Goal: Task Accomplishment & Management: Manage account settings

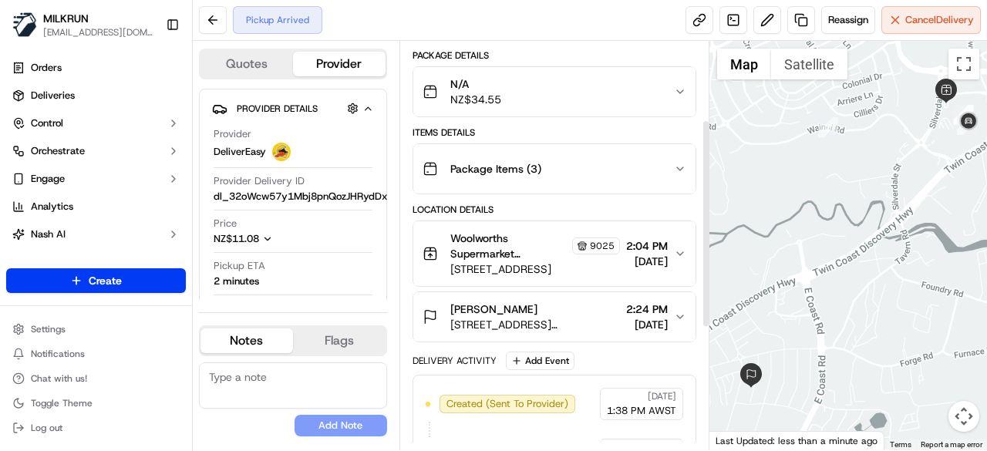
scroll to position [154, 0]
click at [919, 10] on button "Cancel Delivery" at bounding box center [930, 20] width 99 height 28
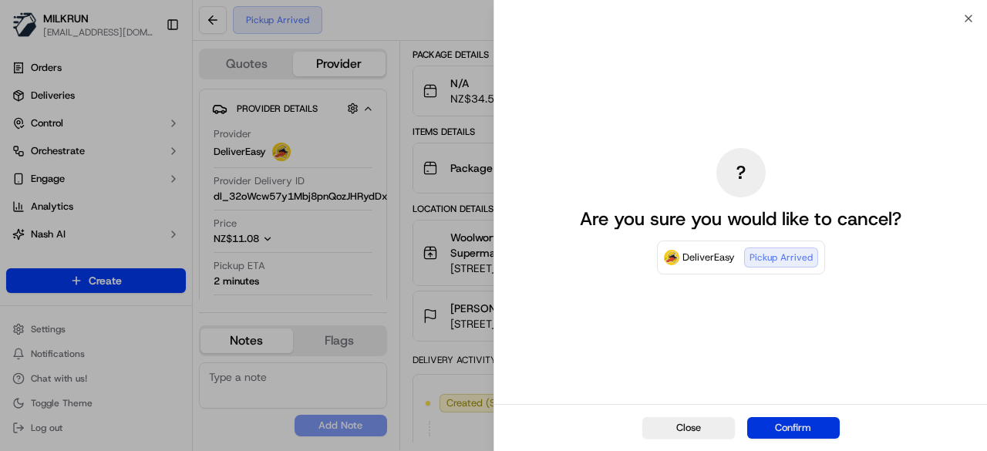
click at [816, 434] on button "Confirm" at bounding box center [793, 428] width 93 height 22
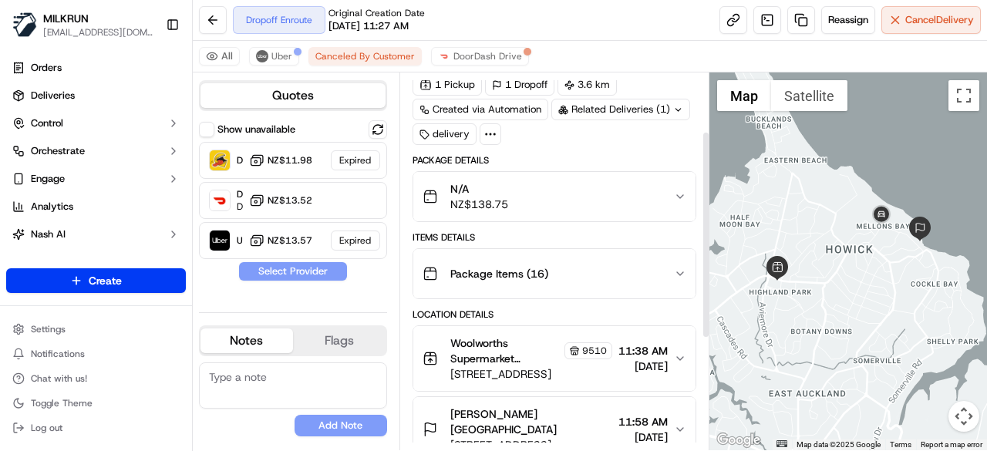
scroll to position [154, 0]
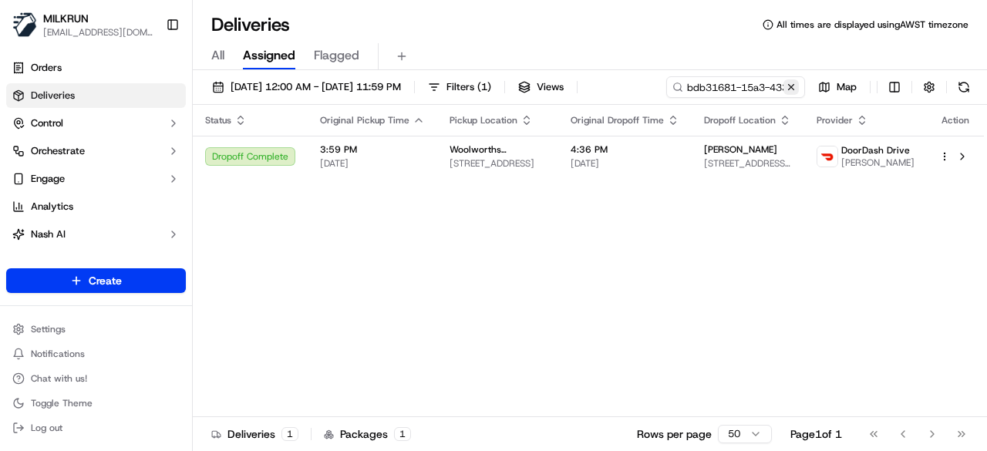
click at [789, 93] on button at bounding box center [790, 86] width 15 height 15
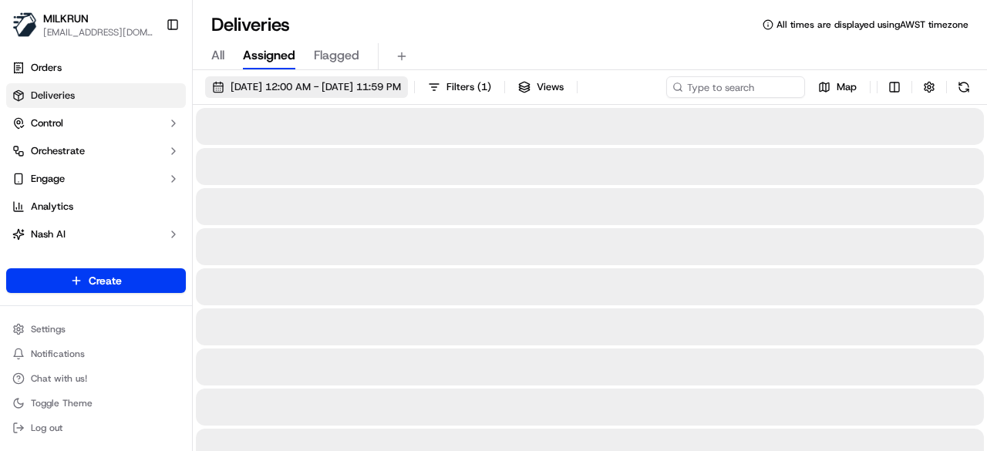
click at [223, 83] on button "11/08/2025 12:00 AM - 11/08/2025 11:59 PM" at bounding box center [306, 87] width 203 height 22
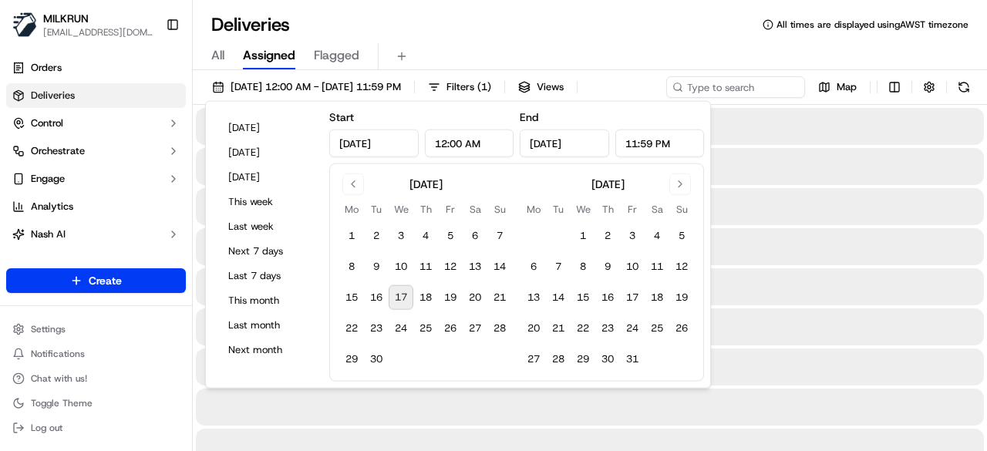
click at [397, 298] on button "17" at bounding box center [401, 297] width 25 height 25
type input "Sep 17, 2025"
click at [767, 93] on div "17/09/2025 12:00 AM - 17/09/2025 11:59 PM Filters ( 1 ) Views Map" at bounding box center [590, 90] width 794 height 29
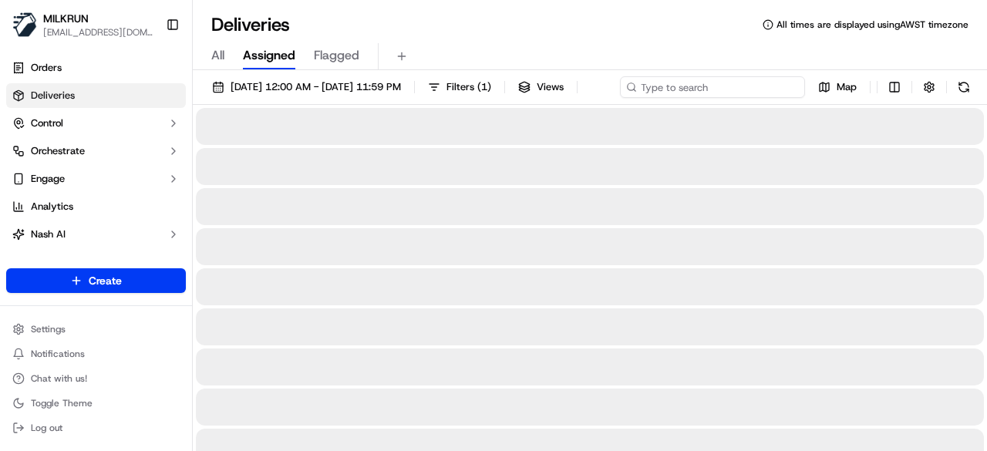
paste input "e84f5d75-d137-4f8c-839c-bc888fba552a"
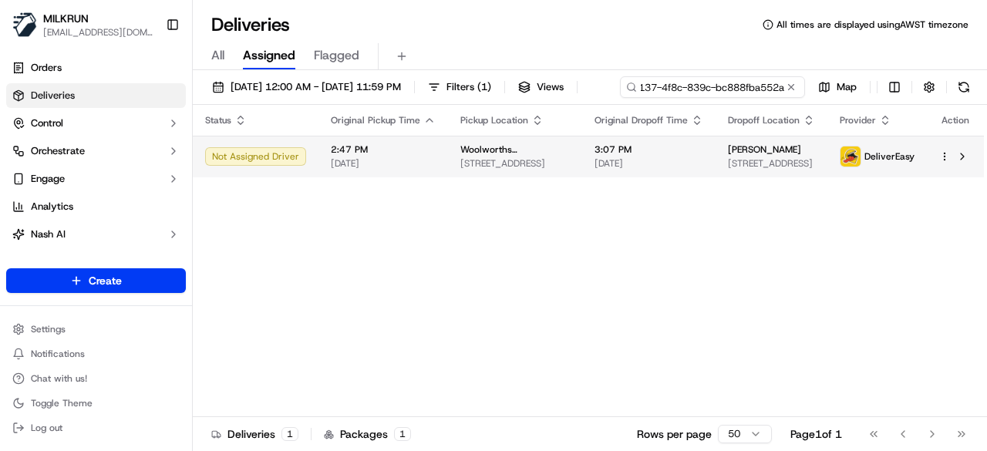
type input "e84f5d75-d137-4f8c-839c-bc888fba552a"
click at [710, 194] on div "Status Original Pickup Time Pickup Location Original Dropoff Time Dropoff Locat…" at bounding box center [588, 261] width 791 height 312
click at [654, 143] on span "3:07 PM" at bounding box center [648, 149] width 109 height 12
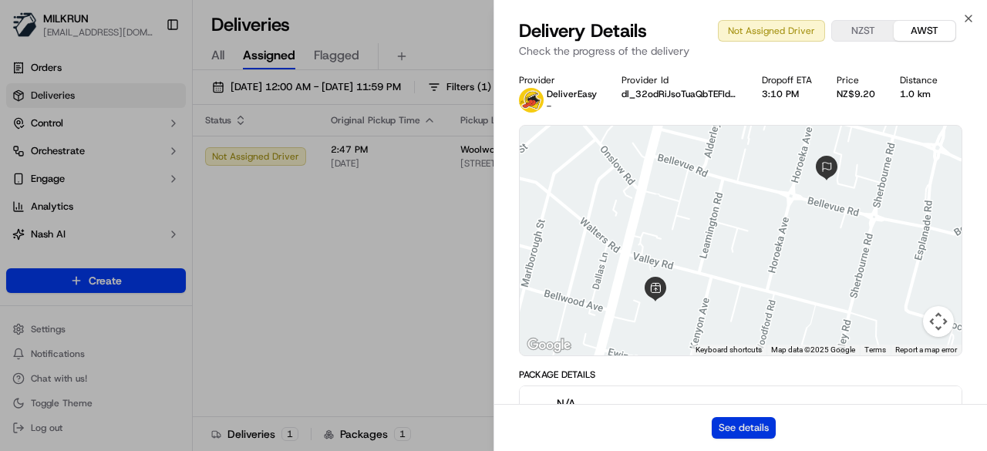
click at [761, 422] on button "See details" at bounding box center [744, 428] width 64 height 22
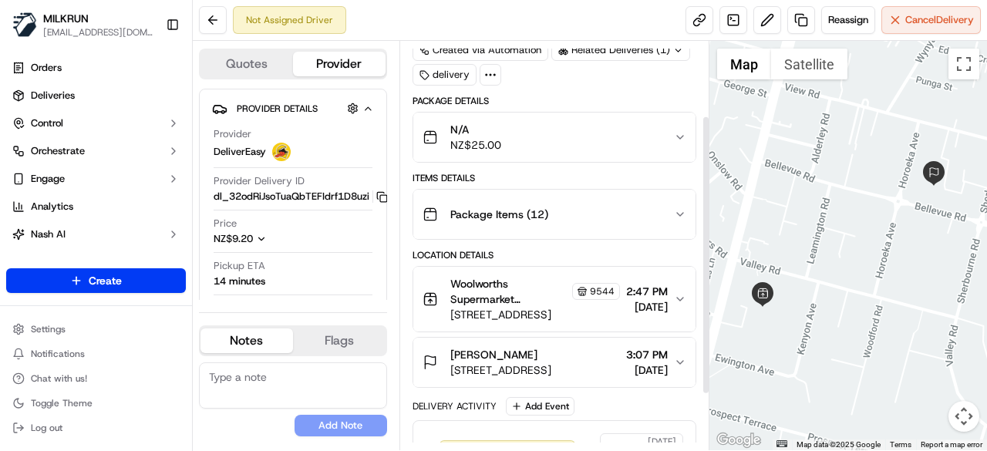
scroll to position [154, 0]
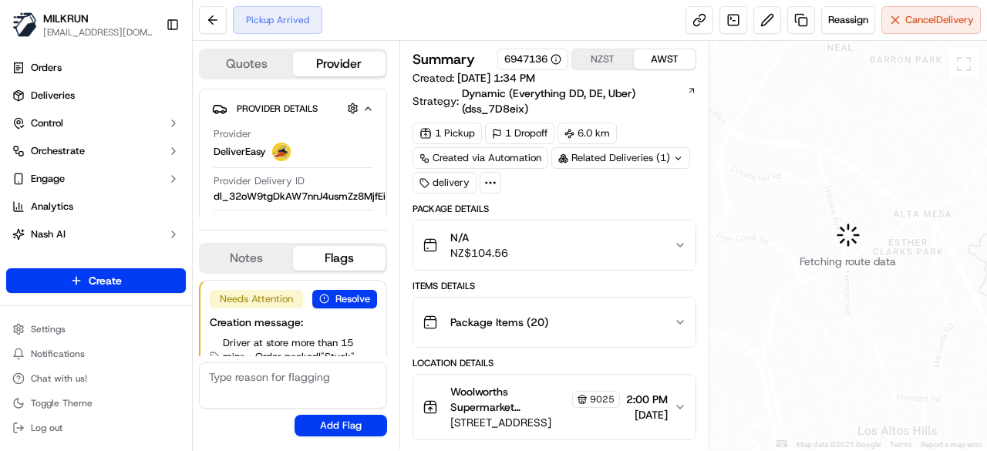
scroll to position [52, 0]
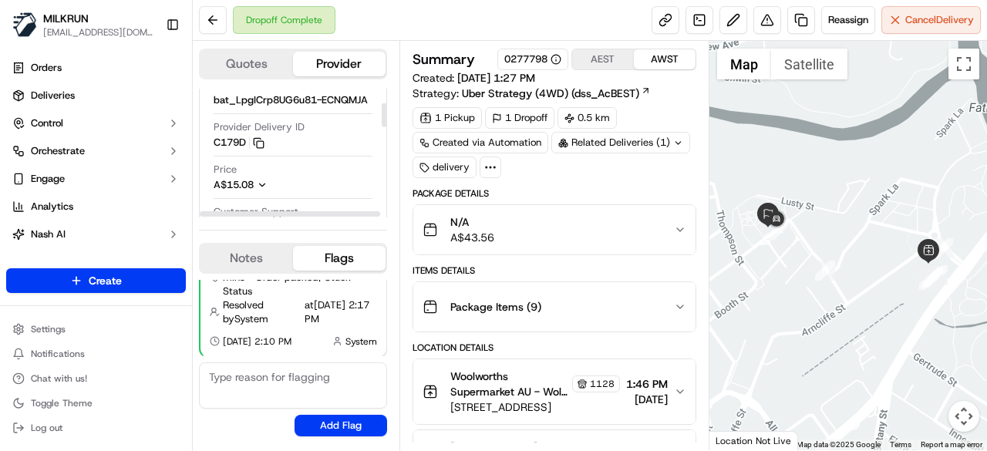
scroll to position [77, 0]
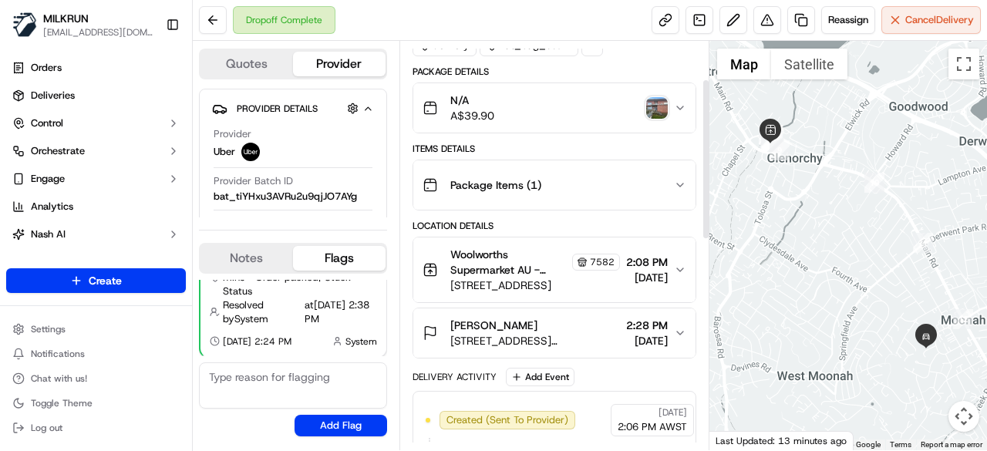
scroll to position [154, 0]
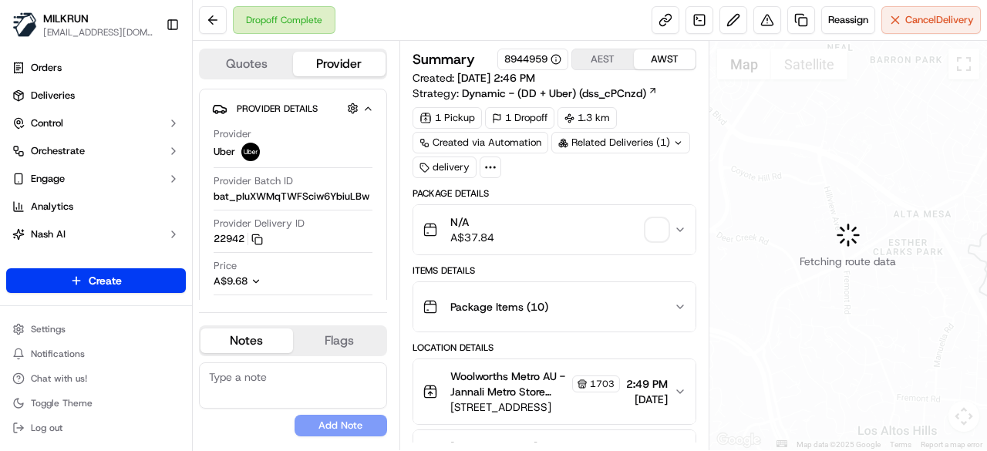
scroll to position [77, 0]
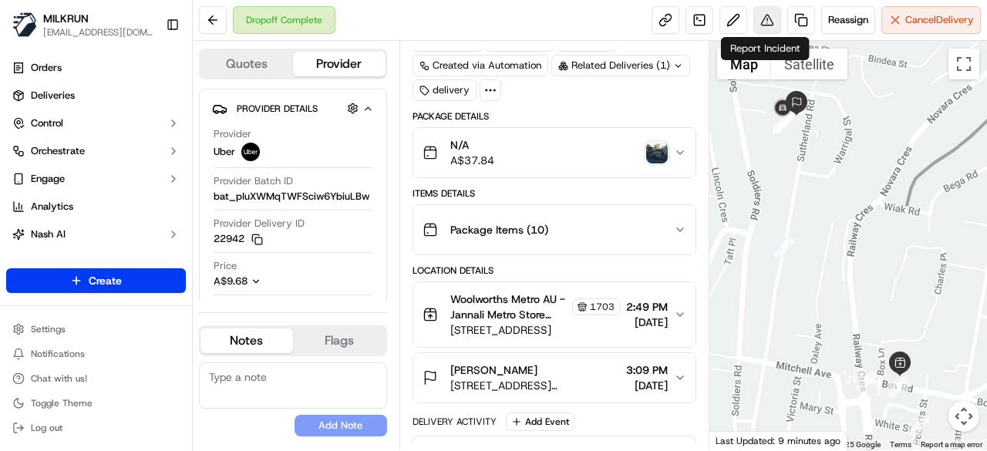
click at [771, 19] on button at bounding box center [767, 20] width 28 height 28
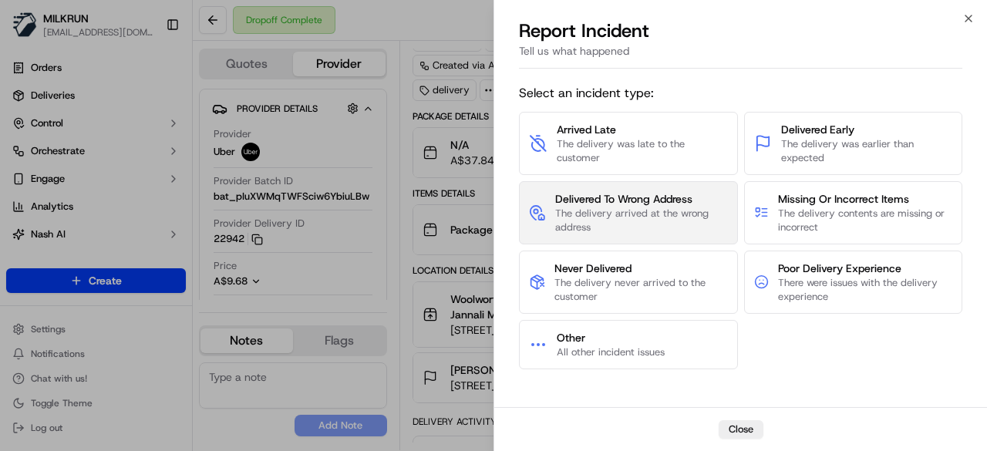
click at [678, 204] on span "Delivered To Wrong Address" at bounding box center [641, 198] width 173 height 15
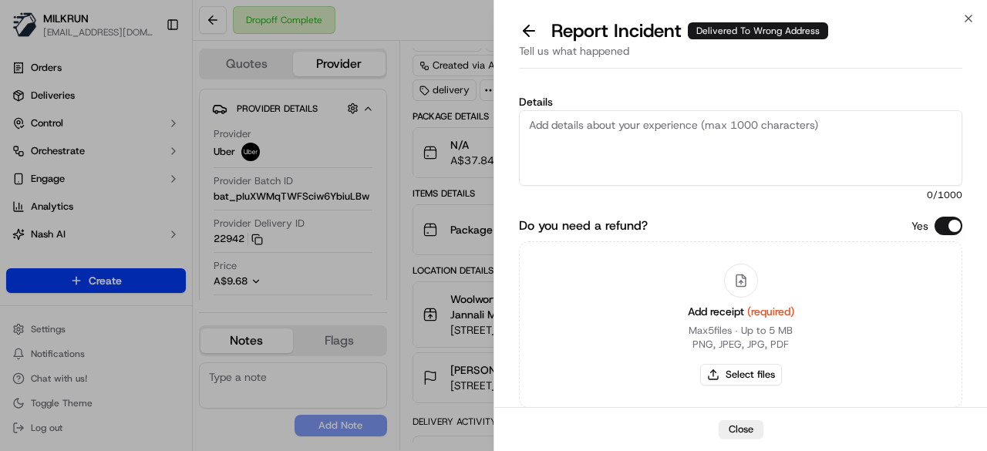
click at [700, 153] on textarea "Details" at bounding box center [740, 148] width 443 height 76
click at [870, 126] on textarea "Order was not delivered to the wrong address. Please process $37" at bounding box center [740, 148] width 443 height 76
type textarea "Order was not delivered to the wrong address. Please process $37.84"
click at [766, 375] on button "Select files" at bounding box center [741, 375] width 82 height 22
type input "C:\fakepath\Screenshot 2025-09-17 152325.png"
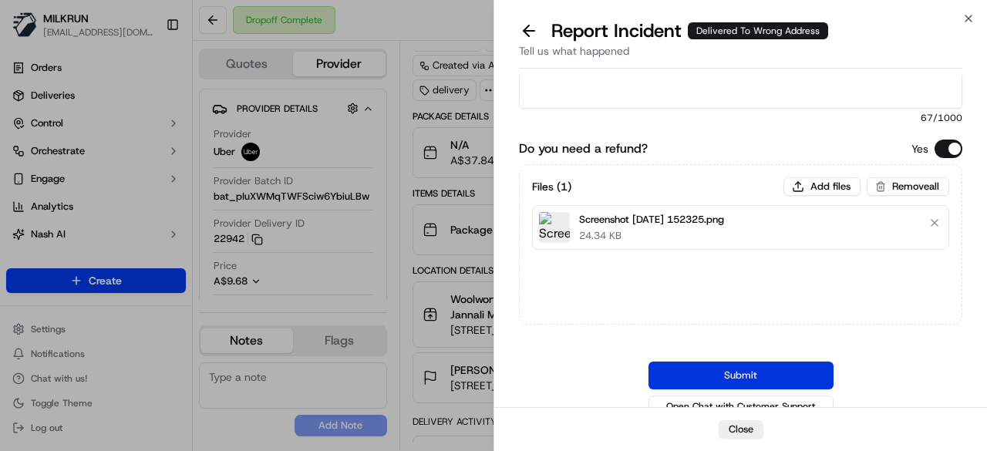
click at [735, 371] on button "Submit" at bounding box center [740, 376] width 185 height 28
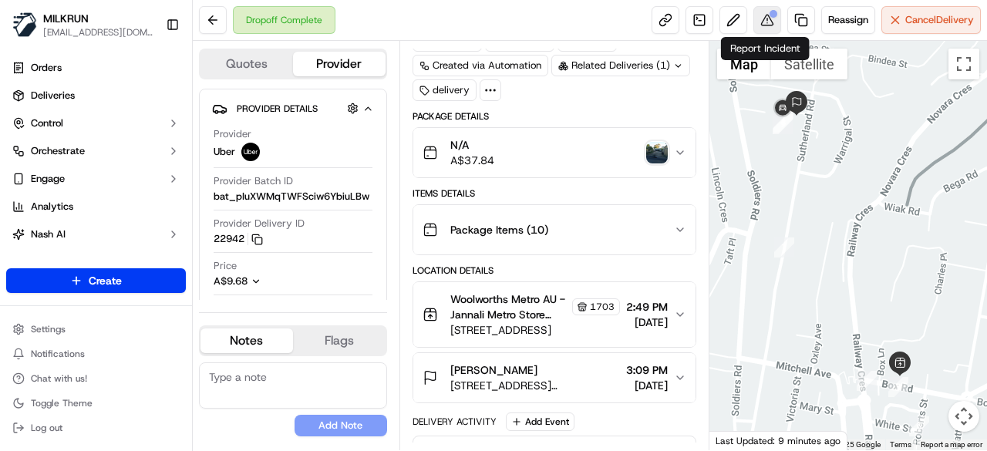
click at [771, 13] on div at bounding box center [773, 14] width 8 height 8
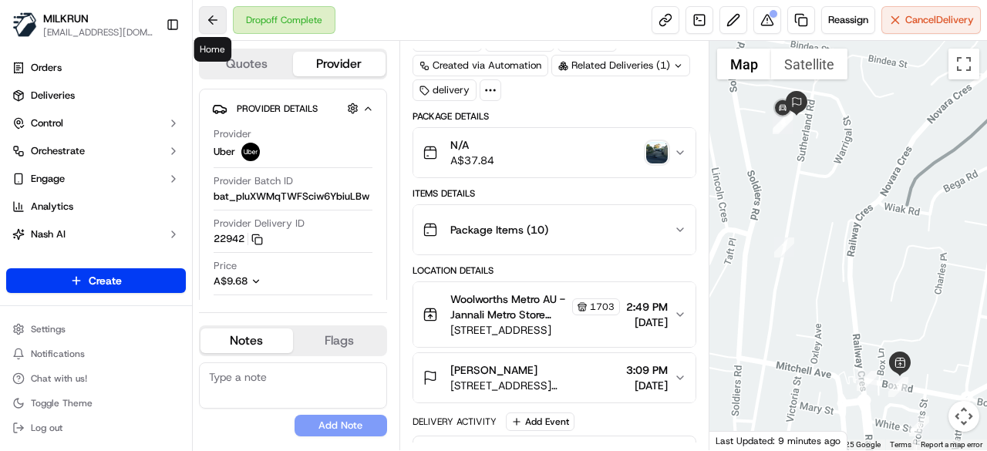
click at [210, 16] on button at bounding box center [213, 20] width 28 height 28
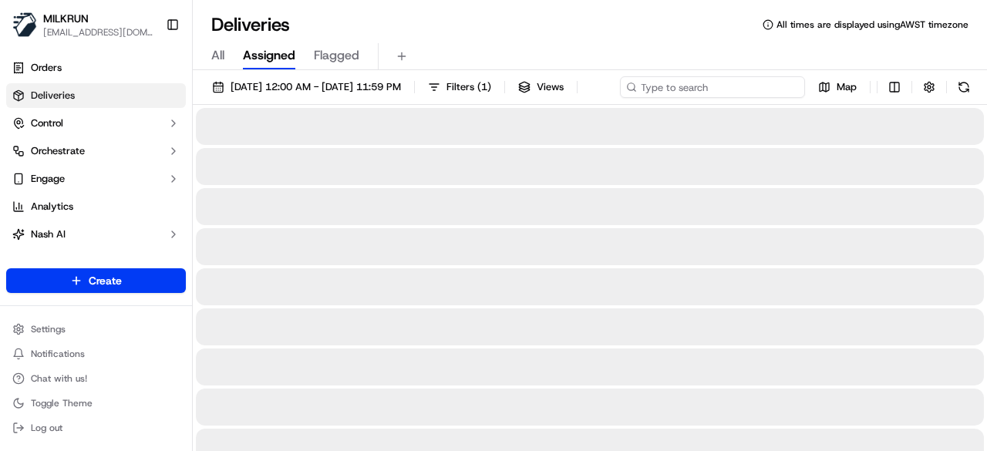
click at [742, 76] on div "17/09/2025 12:00 AM - 17/09/2025 11:59 PM Filters ( 1 ) Views Map" at bounding box center [590, 90] width 794 height 29
paste input "0e088fc6-0d45-4f19-9f6c-760d710e017b"
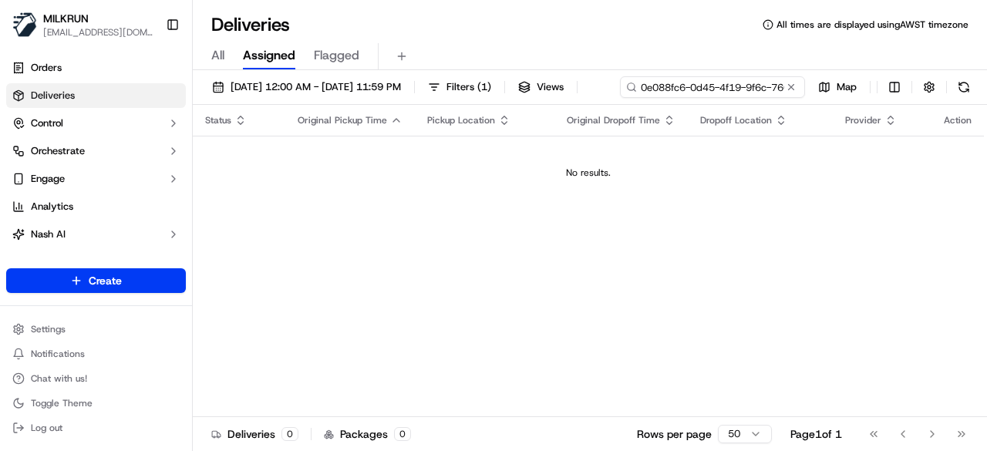
drag, startPoint x: 266, startPoint y: 109, endPoint x: 200, endPoint y: 106, distance: 66.4
click at [200, 105] on div "17/09/2025 12:00 AM - 17/09/2025 11:59 PM Filters ( 1 ) Views 0e088fc6-0d45-4f1…" at bounding box center [590, 90] width 794 height 29
click at [620, 98] on input "0e088fc6-0d45-4f19-9f6c-760d710e017b" at bounding box center [712, 87] width 185 height 22
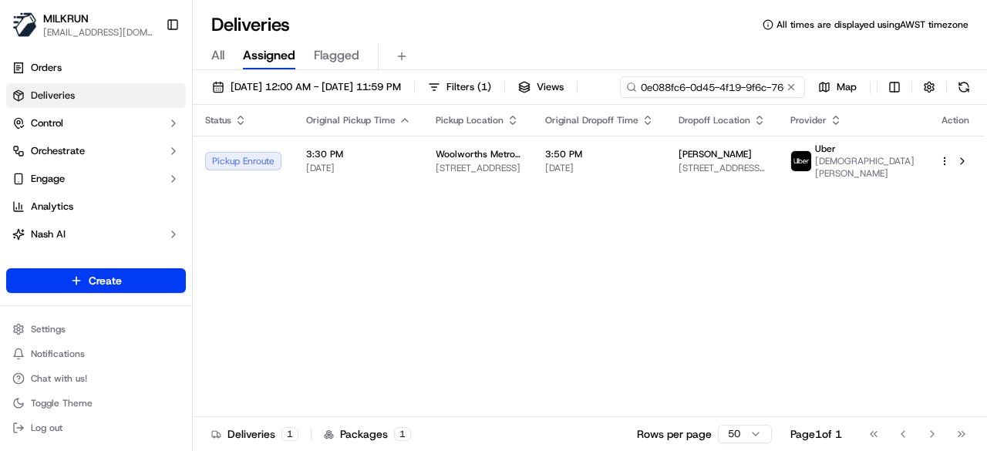
click at [620, 98] on input "0e088fc6-0d45-4f19-9f6c-760d710e017b" at bounding box center [712, 87] width 185 height 22
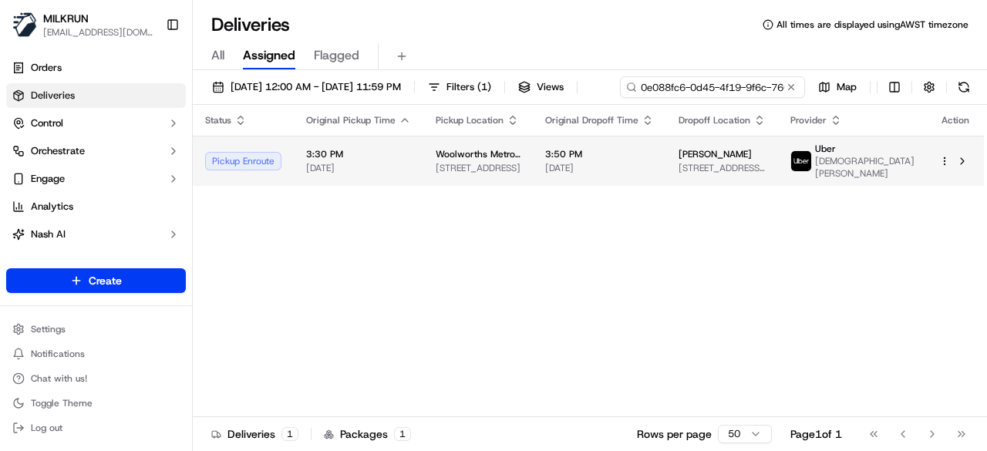
type input "0e088fc6-0d45-4f19-9f6c-760d710e017b"
click at [325, 181] on td "3:30 PM 17/09/2025" at bounding box center [359, 161] width 130 height 50
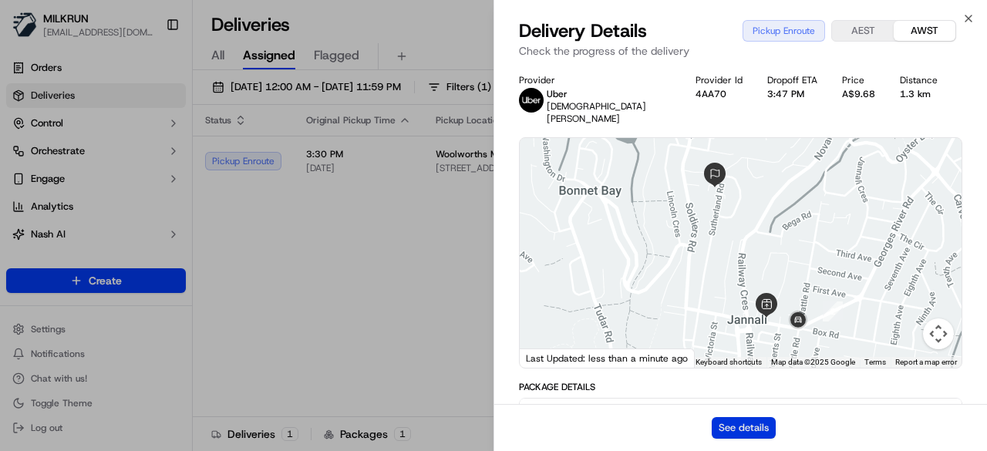
click at [766, 422] on button "See details" at bounding box center [744, 428] width 64 height 22
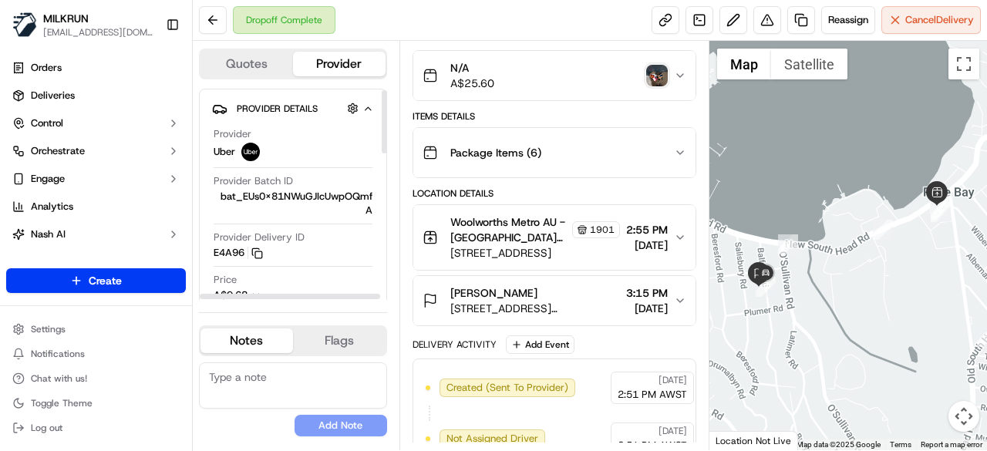
scroll to position [77, 0]
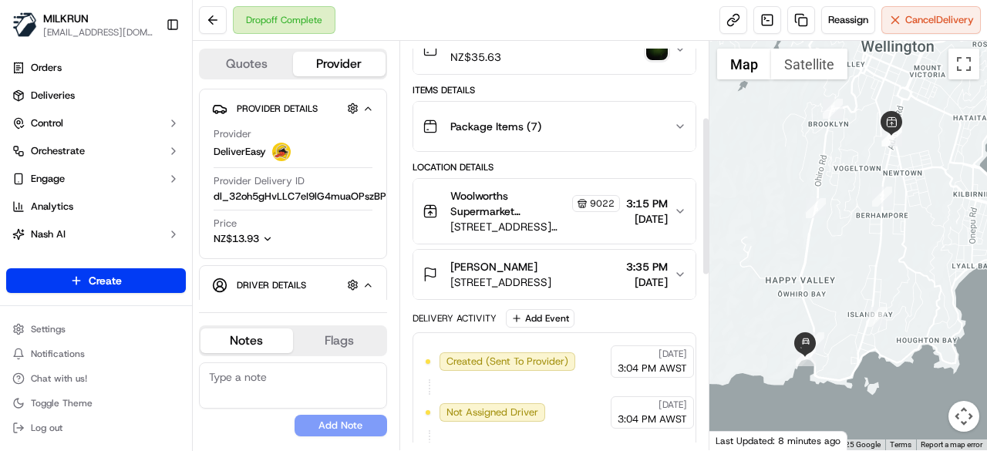
scroll to position [231, 0]
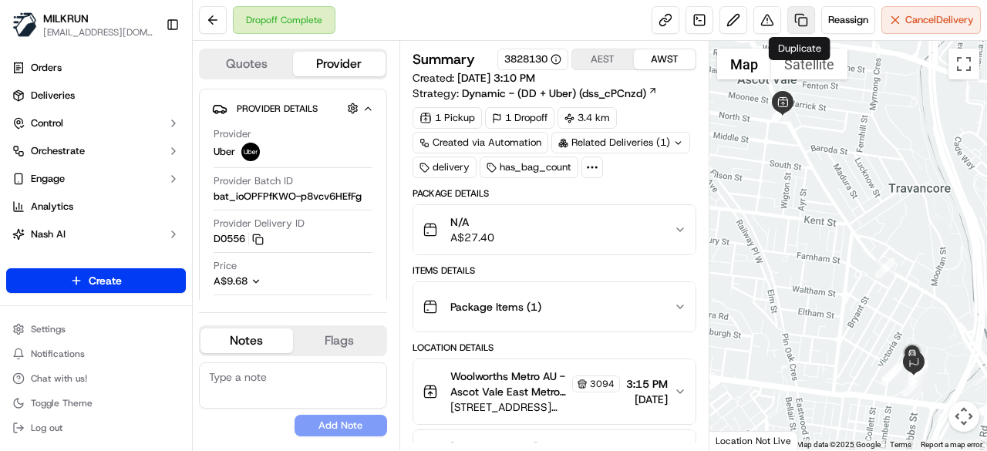
click at [796, 21] on link at bounding box center [801, 20] width 28 height 28
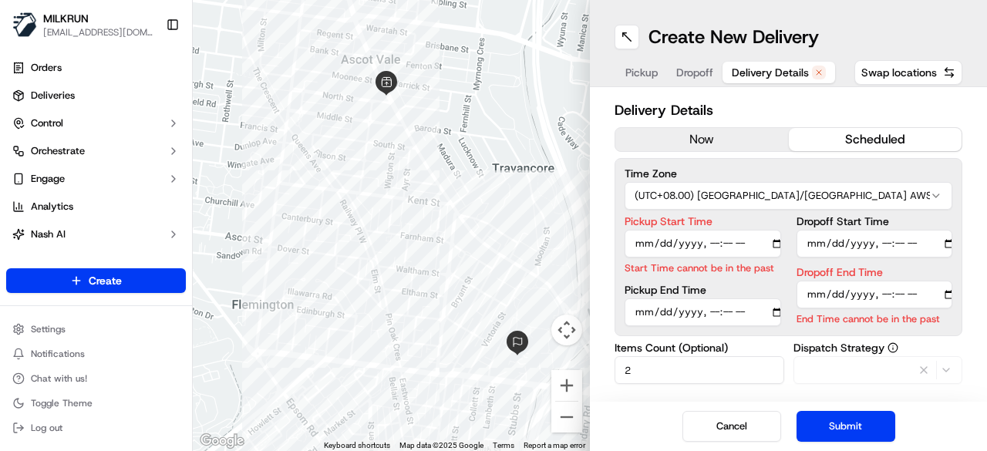
click at [785, 81] on button "Delivery Details" at bounding box center [778, 73] width 113 height 22
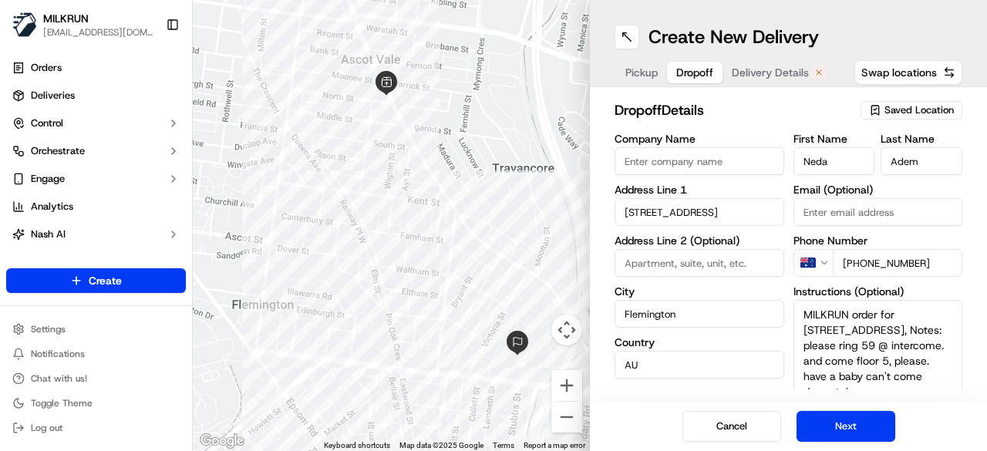
click at [711, 69] on span "Dropoff" at bounding box center [694, 72] width 37 height 15
click at [779, 69] on span "Delivery Details" at bounding box center [770, 72] width 77 height 15
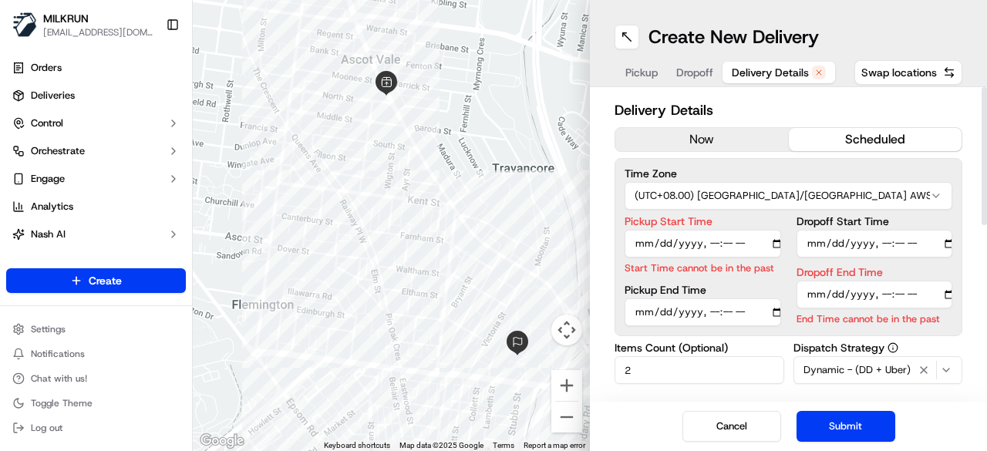
click at [695, 130] on button "now" at bounding box center [701, 139] width 173 height 23
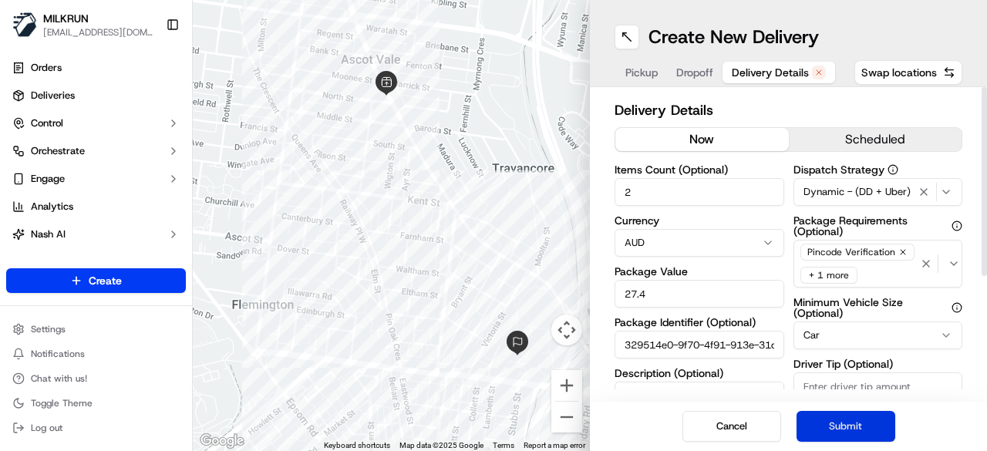
click at [843, 412] on button "Submit" at bounding box center [845, 426] width 99 height 31
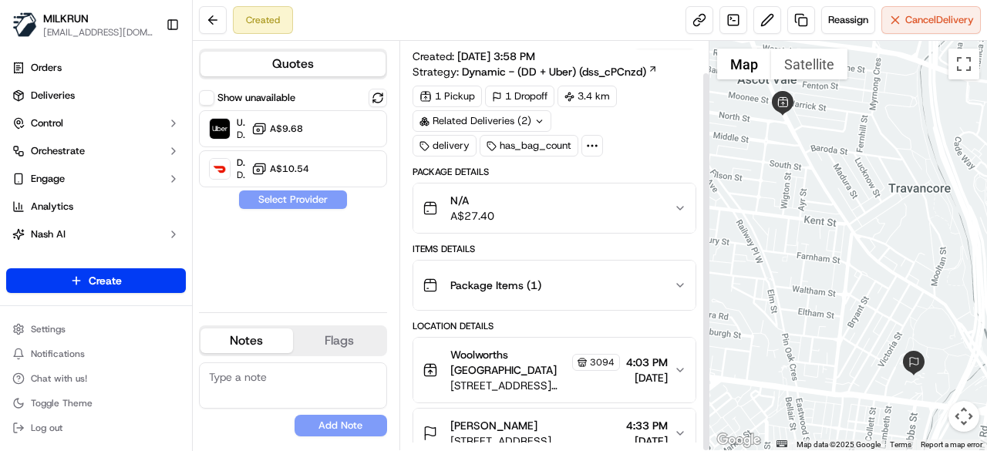
scroll to position [34, 0]
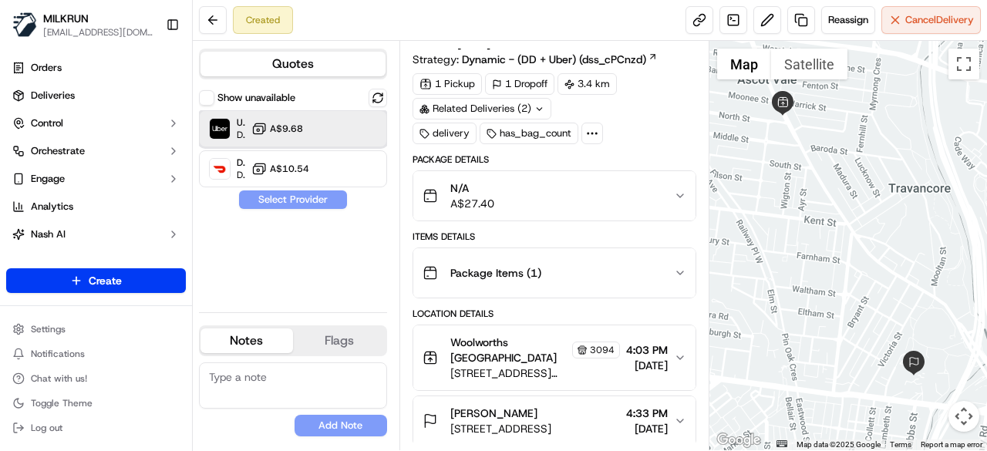
click at [318, 124] on div "Uber Dropoff ETA 22 minutes A$9.68" at bounding box center [293, 128] width 188 height 37
click at [311, 203] on button "Assign Provider" at bounding box center [292, 199] width 109 height 19
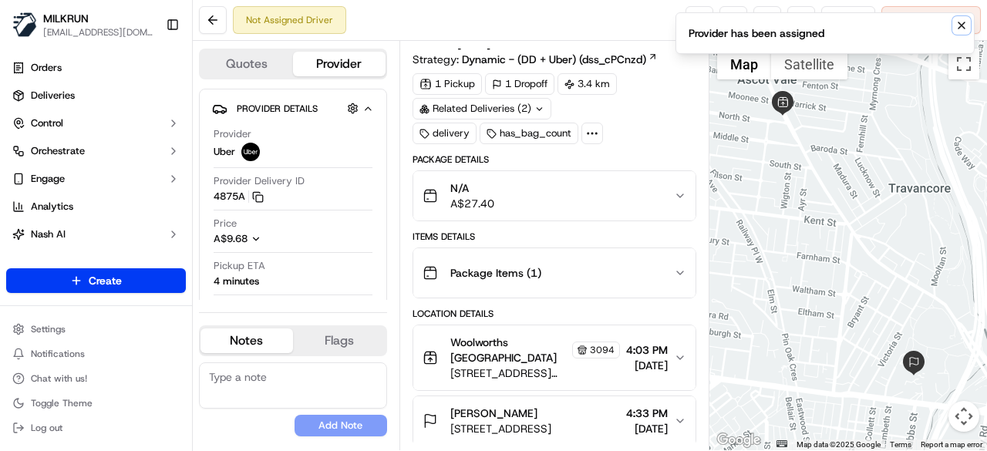
click at [964, 24] on icon "Notifications (F8)" at bounding box center [961, 25] width 12 height 12
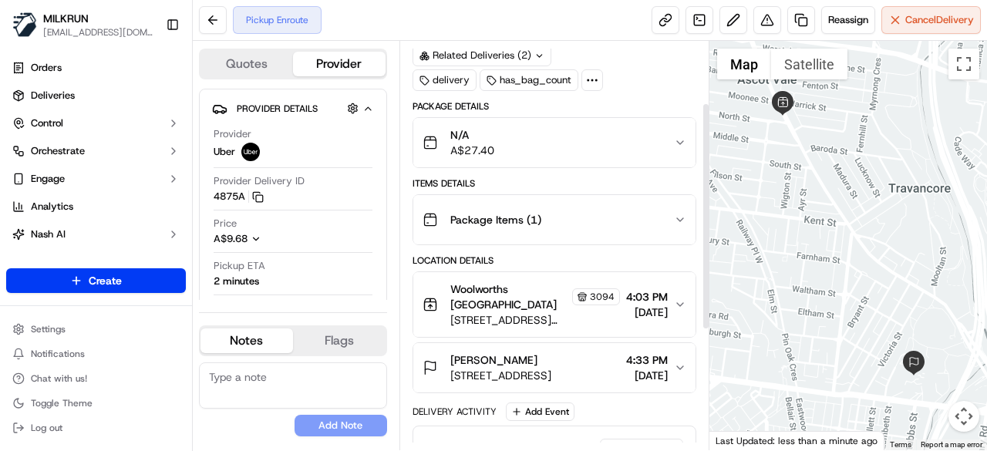
scroll to position [111, 0]
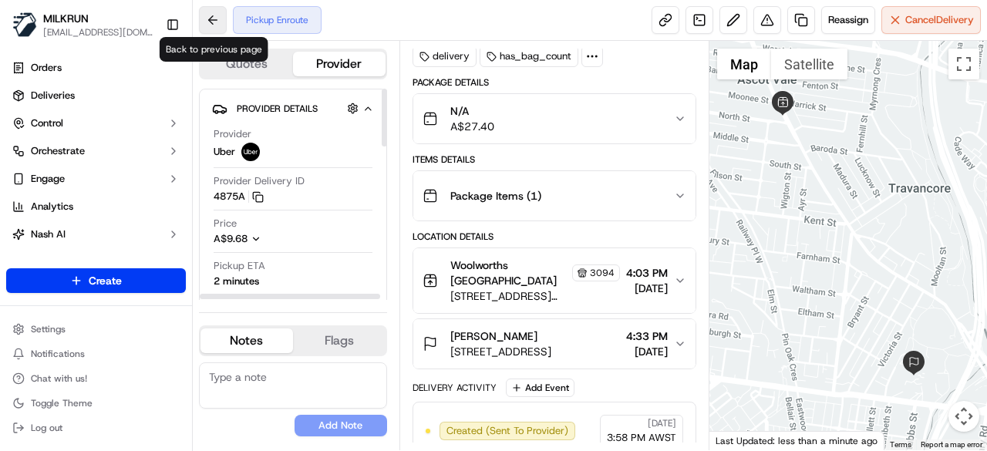
click at [214, 14] on button at bounding box center [213, 20] width 28 height 28
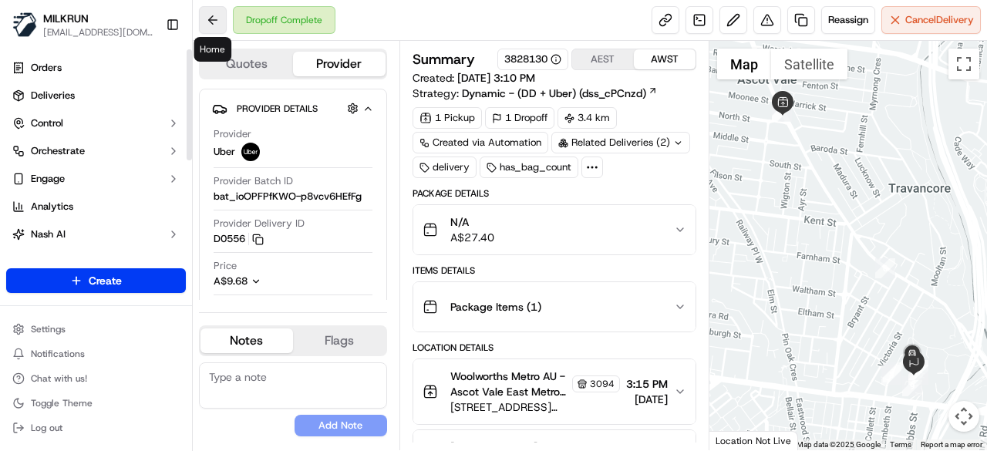
click at [204, 24] on button at bounding box center [213, 20] width 28 height 28
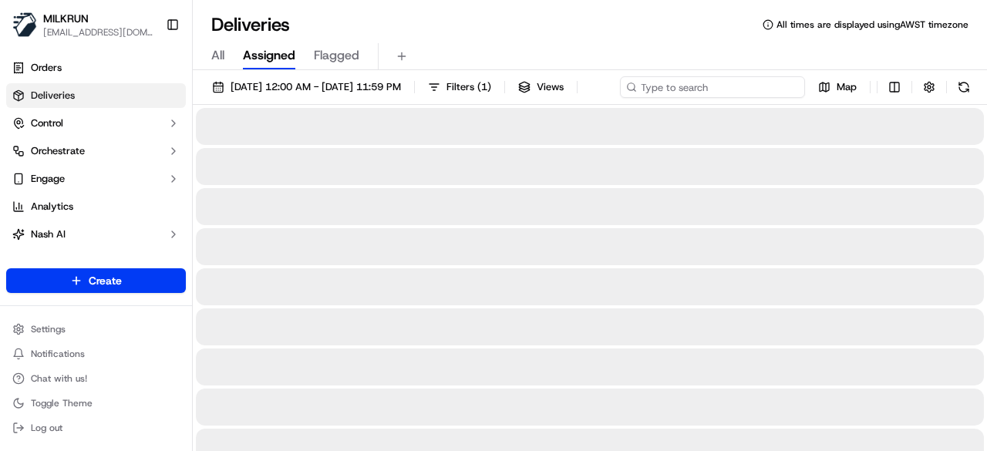
click at [743, 93] on div "17/09/2025 12:00 AM - 17/09/2025 11:59 PM Filters ( 1 ) Views Map" at bounding box center [590, 90] width 794 height 29
paste input "86d7dab5-67d3-4f38-8ea4-c99ac513b05e"
type input "86d7dab5-67d3-4f38-8ea4-c99ac513b05e"
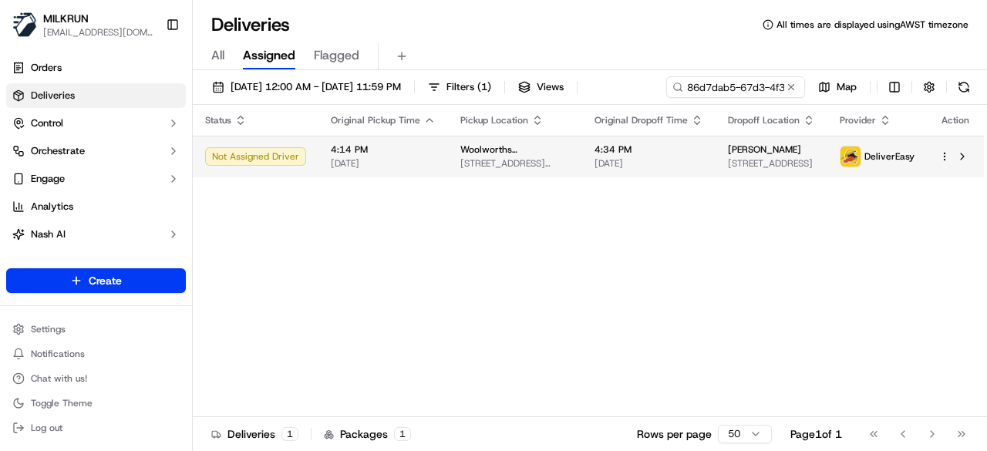
click at [594, 190] on div "Status Original Pickup Time Pickup Location Original Dropoff Time Dropoff Locat…" at bounding box center [588, 261] width 791 height 312
click at [592, 168] on td "4:34 PM 17/09/2025" at bounding box center [648, 157] width 133 height 42
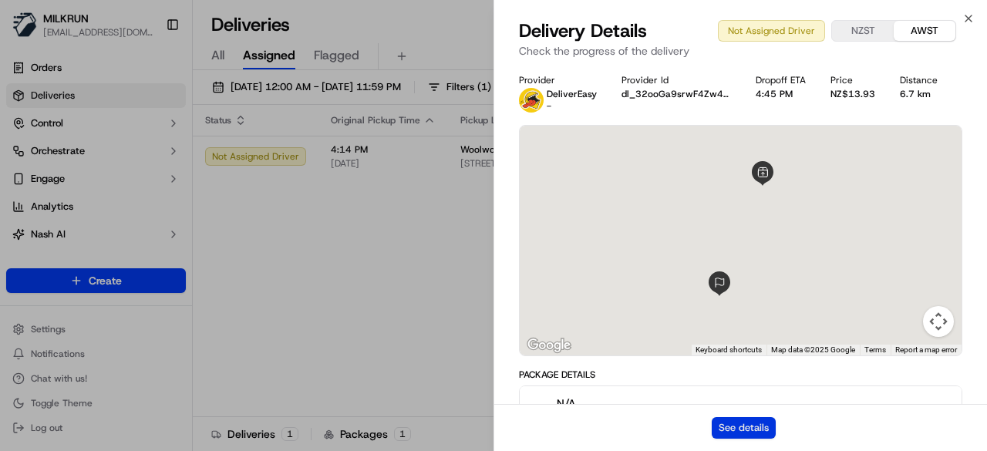
click at [722, 429] on button "See details" at bounding box center [744, 428] width 64 height 22
